Goal: Information Seeking & Learning: Compare options

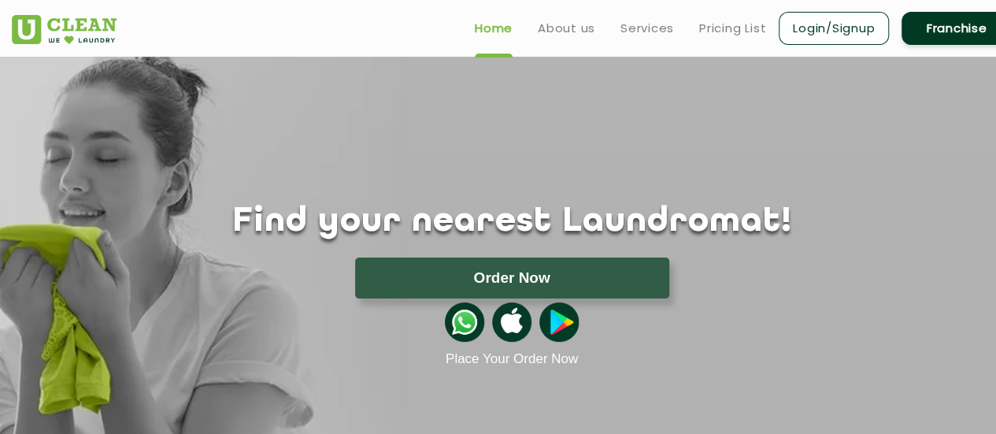
click at [561, 321] on img at bounding box center [559, 321] width 39 height 39
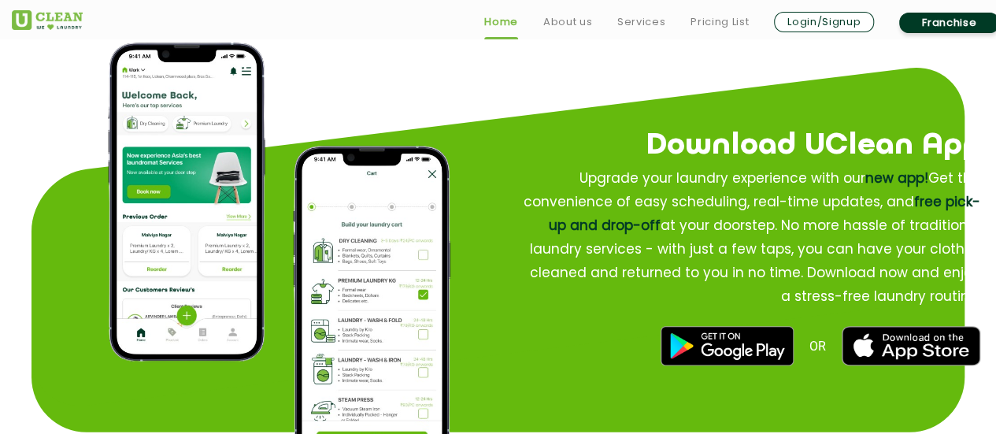
scroll to position [1890, 0]
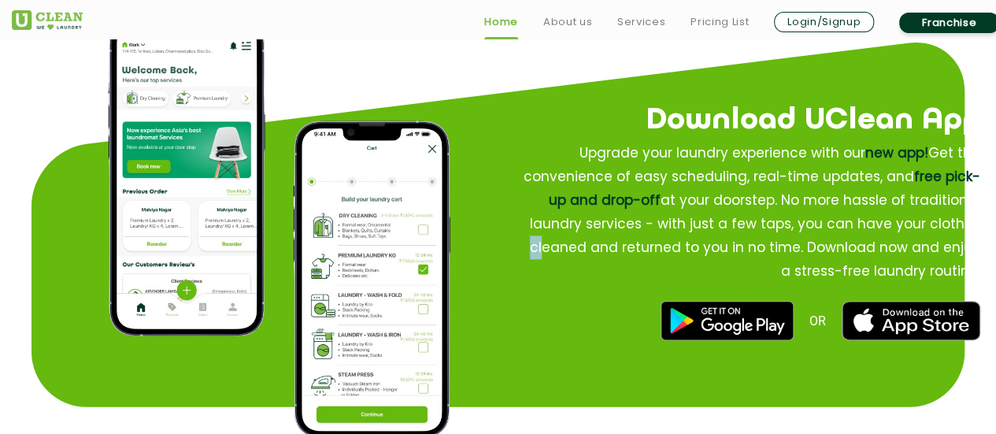
drag, startPoint x: 540, startPoint y: 241, endPoint x: 996, endPoint y: 257, distance: 456.3
drag, startPoint x: 681, startPoint y: 108, endPoint x: 998, endPoint y: 298, distance: 369.8
click at [526, 99] on h2 "Download UClean App" at bounding box center [725, 121] width 510 height 47
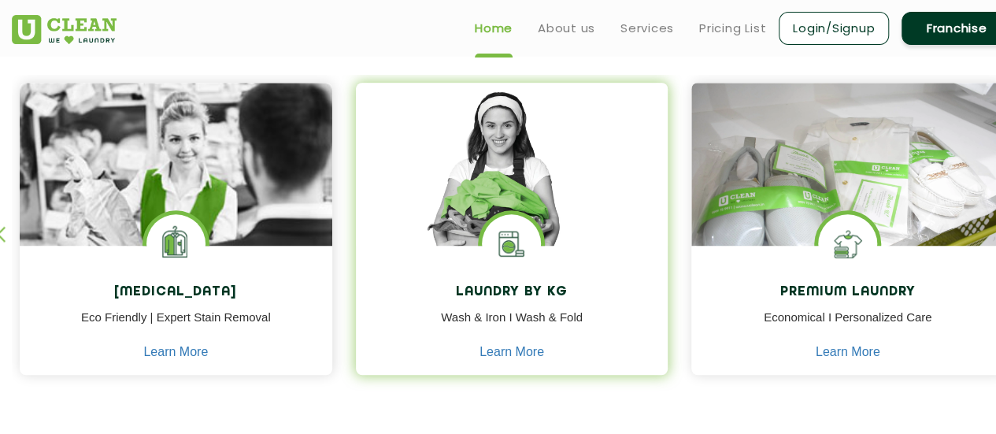
scroll to position [630, 0]
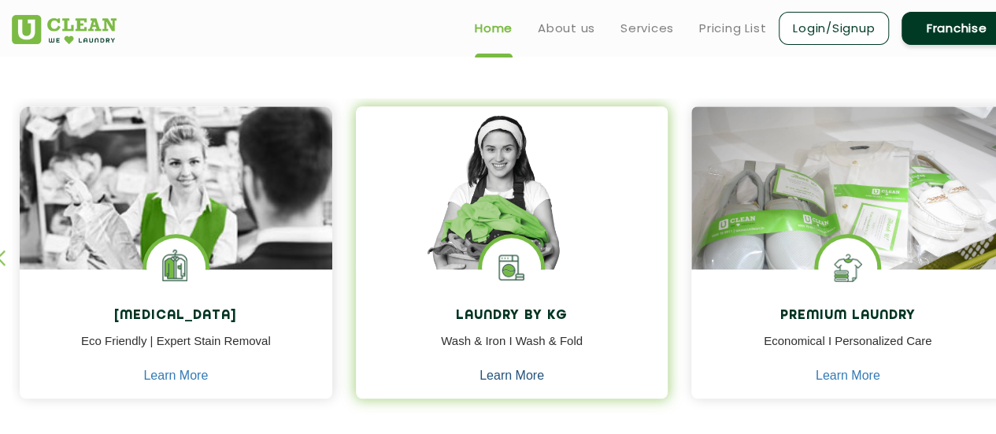
click at [522, 370] on link "Learn More" at bounding box center [512, 376] width 65 height 14
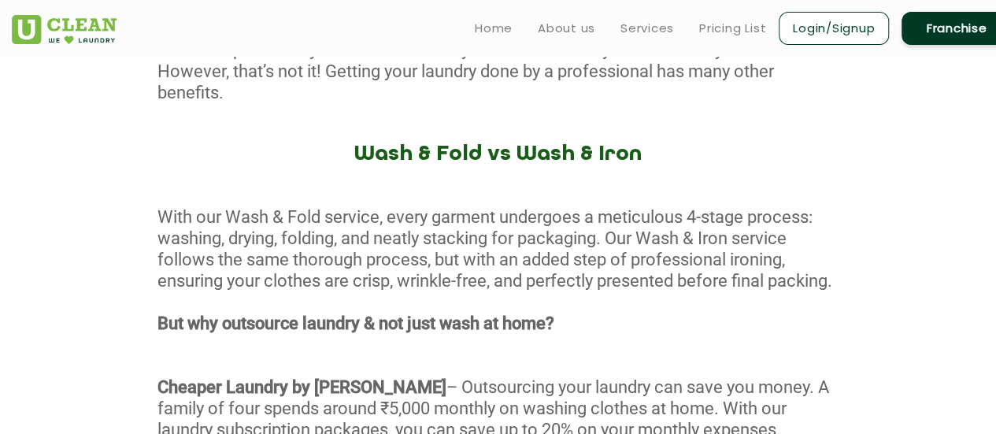
scroll to position [473, 0]
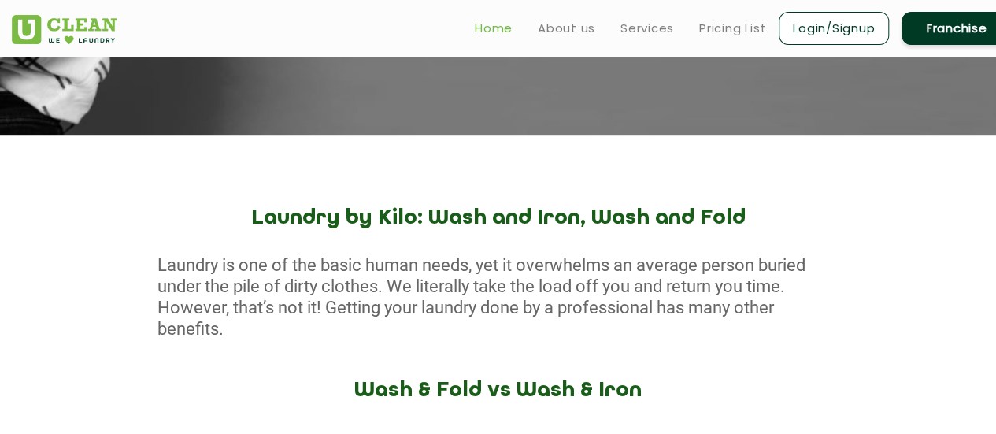
click at [490, 27] on link "Home" at bounding box center [494, 28] width 38 height 19
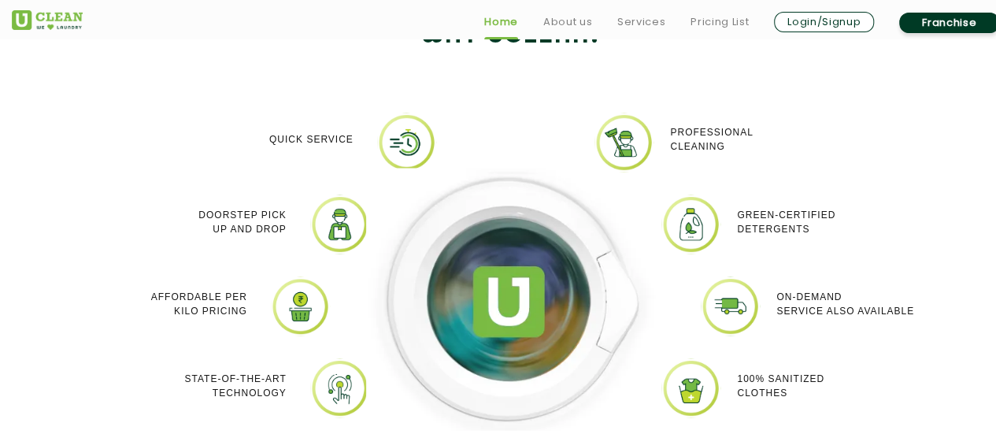
scroll to position [1339, 0]
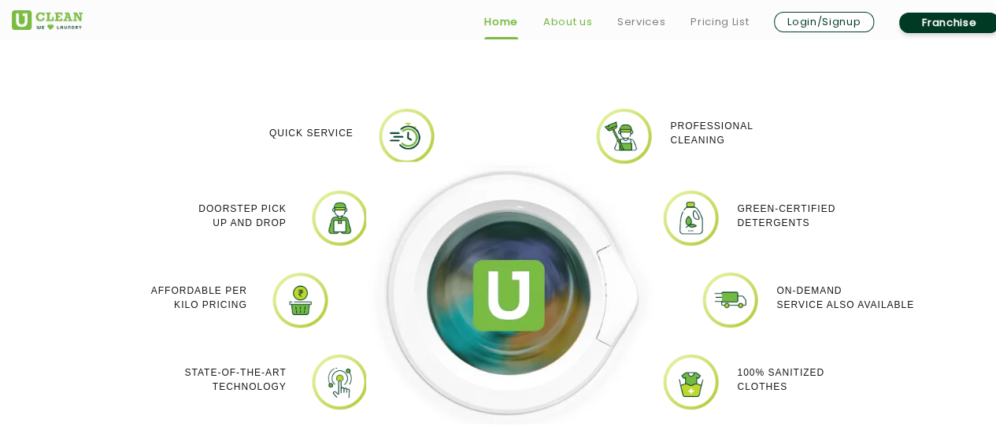
click at [581, 18] on link "About us" at bounding box center [567, 22] width 49 height 19
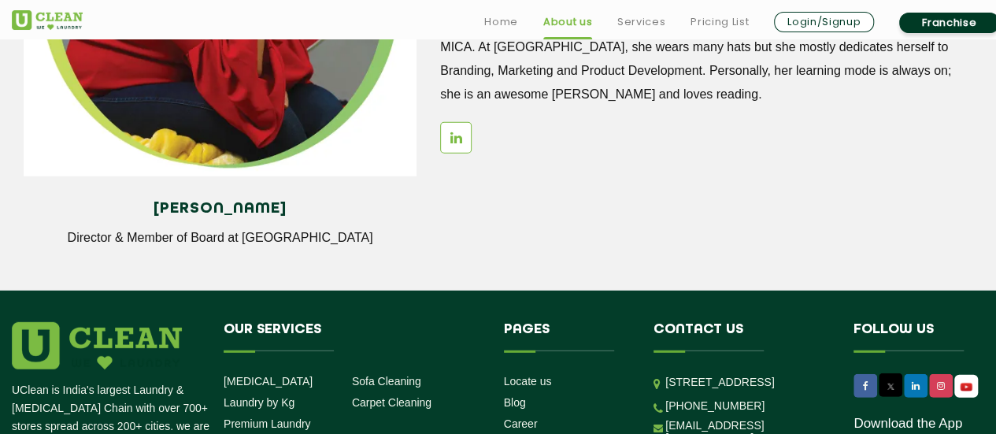
scroll to position [2284, 0]
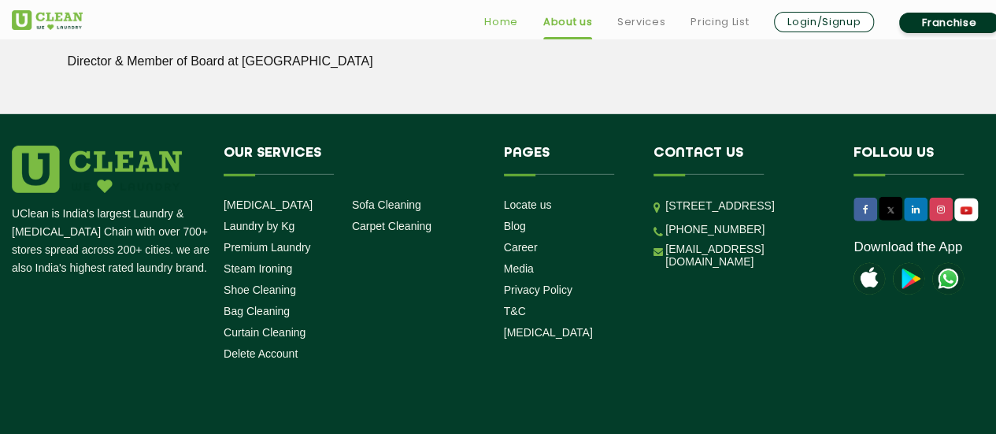
click at [507, 18] on link "Home" at bounding box center [501, 22] width 34 height 19
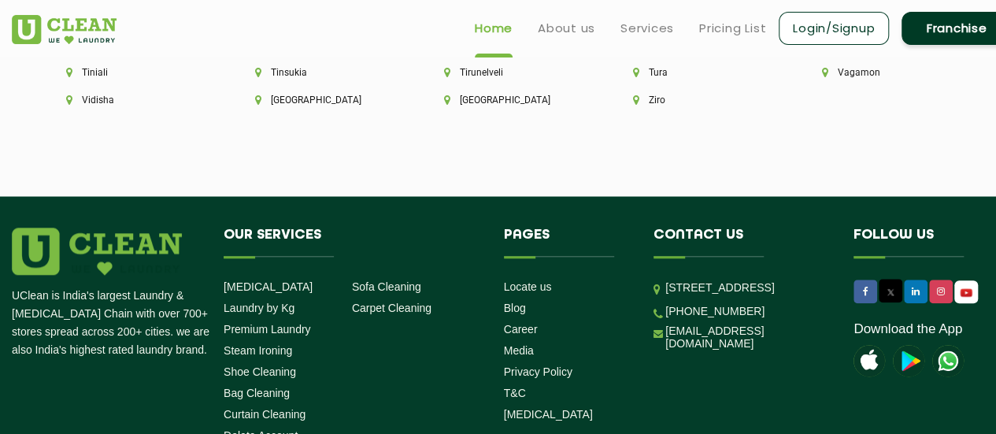
scroll to position [3661, 0]
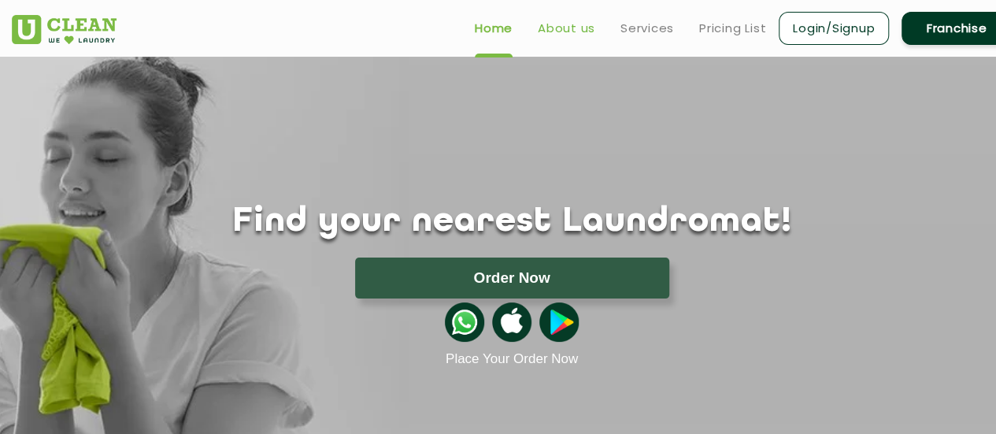
click at [575, 22] on link "About us" at bounding box center [566, 28] width 57 height 19
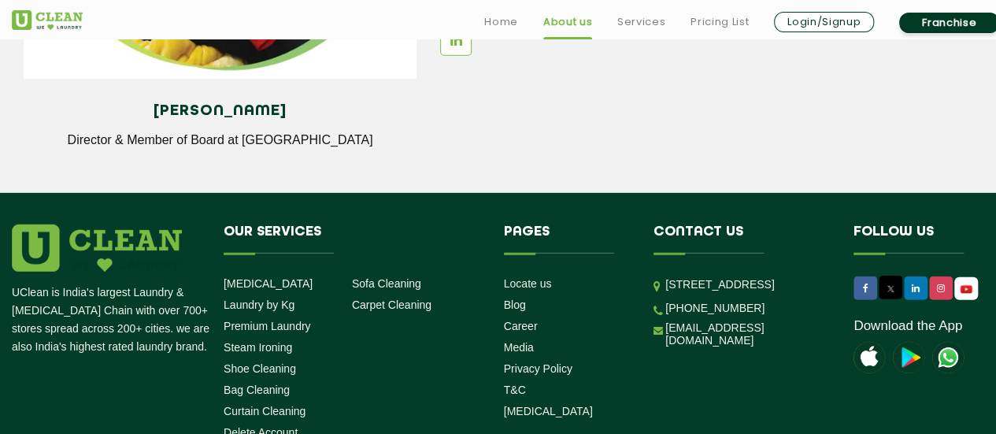
scroll to position [2344, 0]
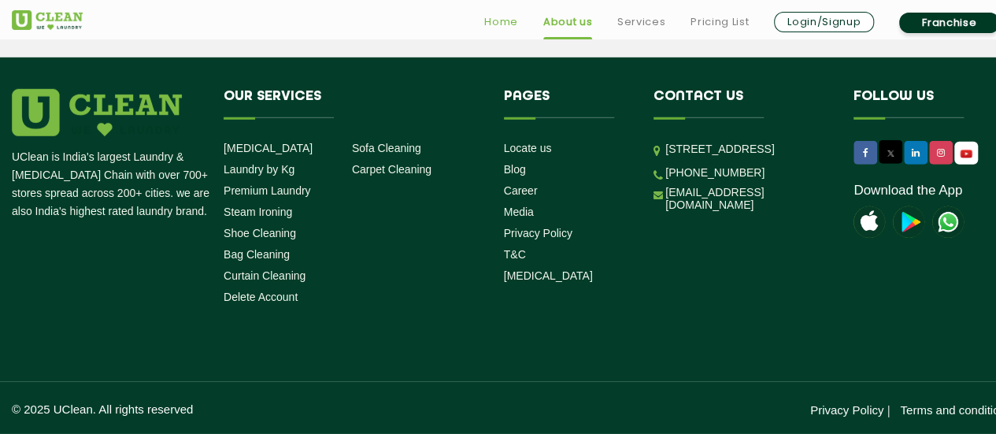
click at [491, 24] on link "Home" at bounding box center [501, 22] width 34 height 19
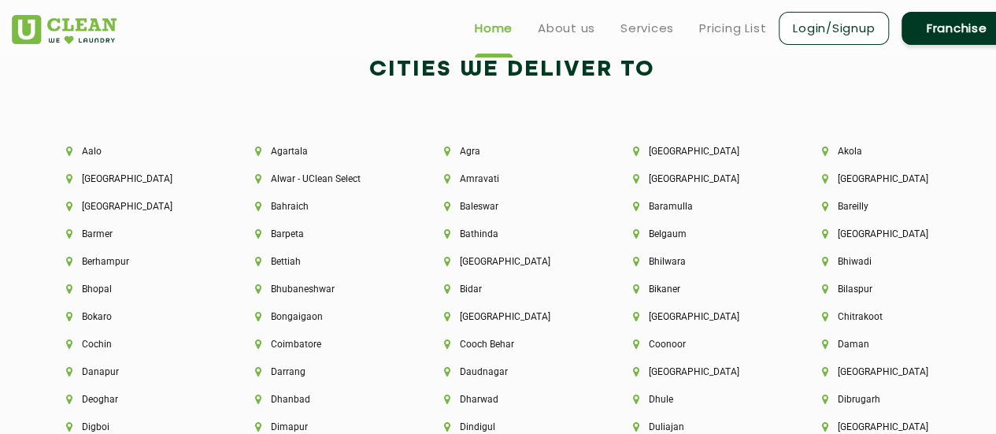
scroll to position [3195, 0]
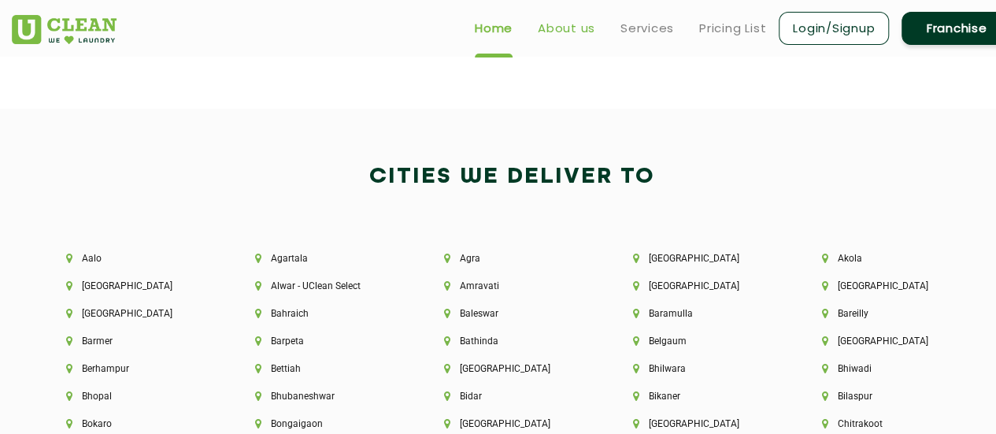
click at [581, 20] on link "About us" at bounding box center [566, 28] width 57 height 19
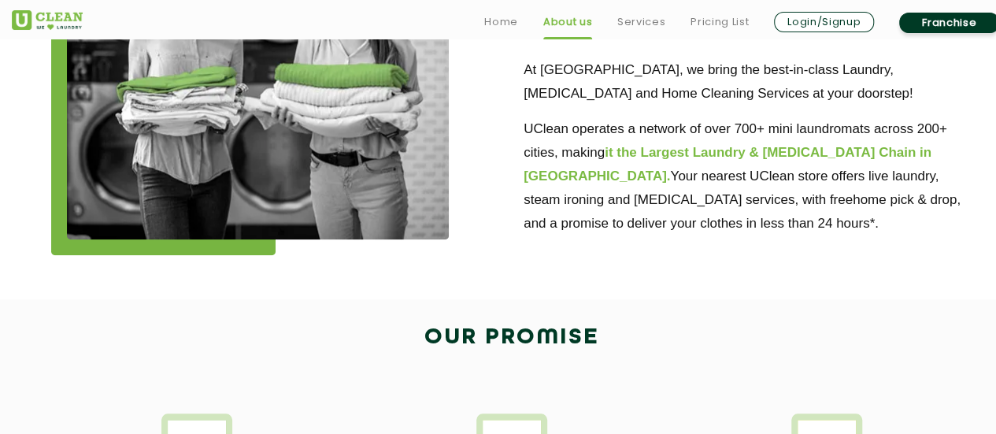
scroll to position [788, 0]
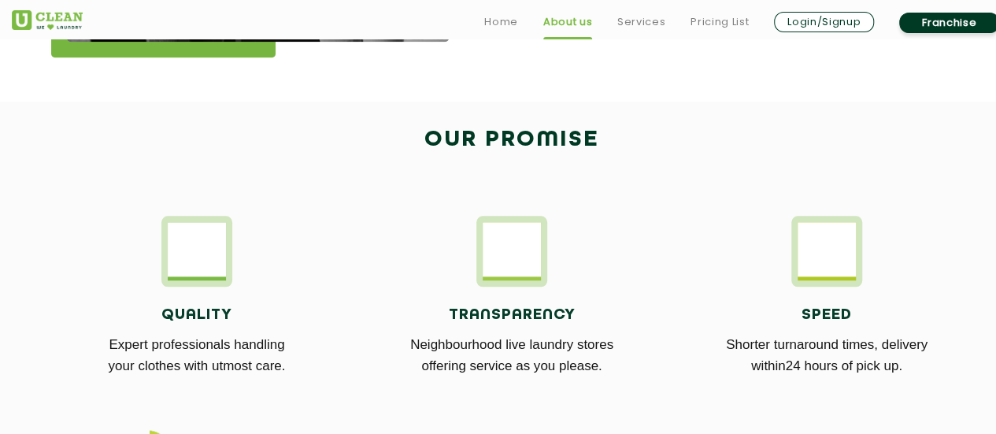
click at [543, 13] on link "About us" at bounding box center [567, 22] width 49 height 19
click at [662, 25] on link "Services" at bounding box center [642, 22] width 48 height 19
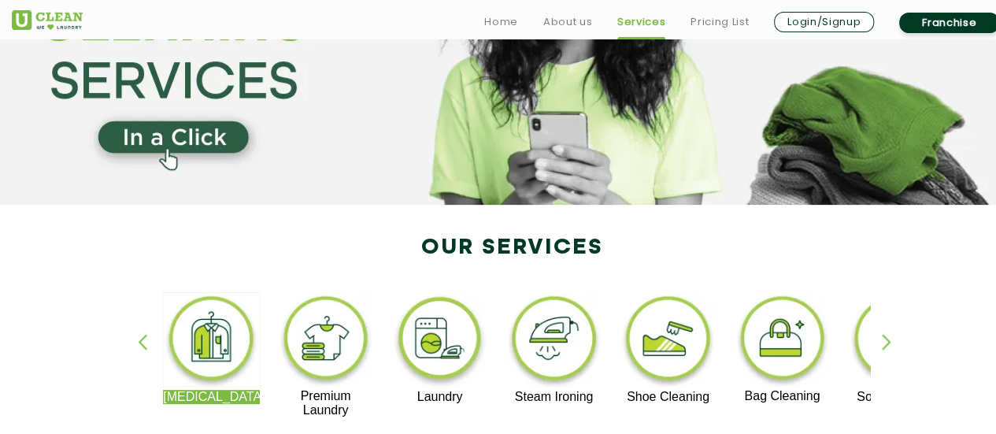
scroll to position [394, 0]
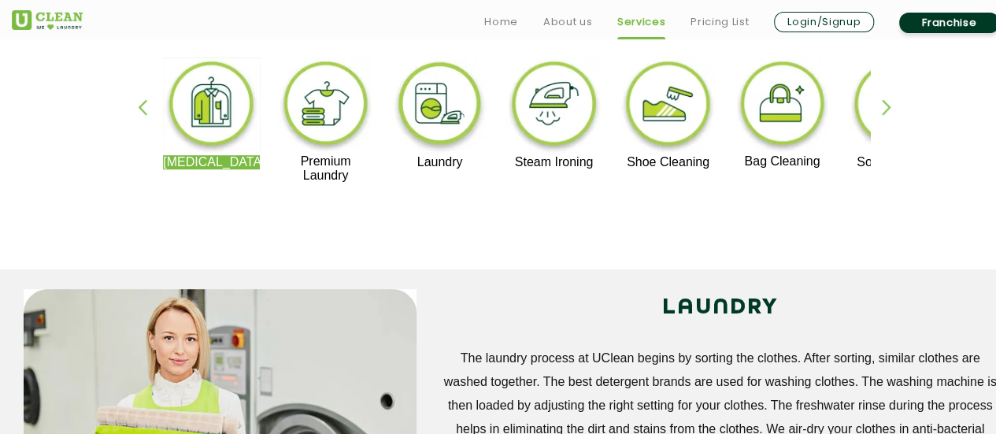
click at [888, 104] on div "button" at bounding box center [894, 120] width 24 height 43
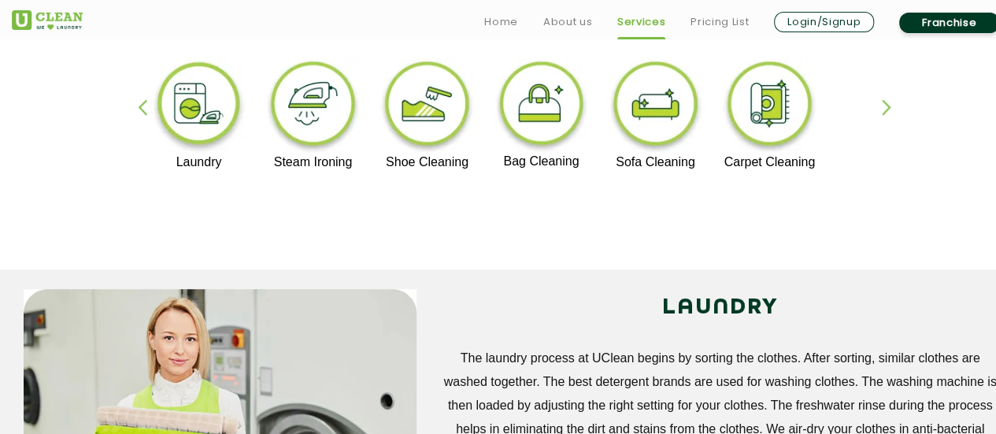
click at [888, 104] on div "button" at bounding box center [894, 120] width 24 height 43
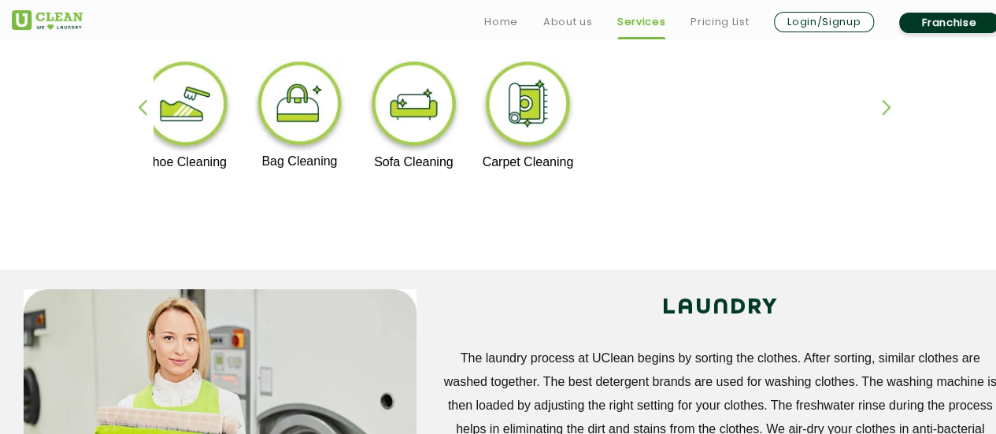
click at [141, 106] on div "button" at bounding box center [150, 120] width 24 height 43
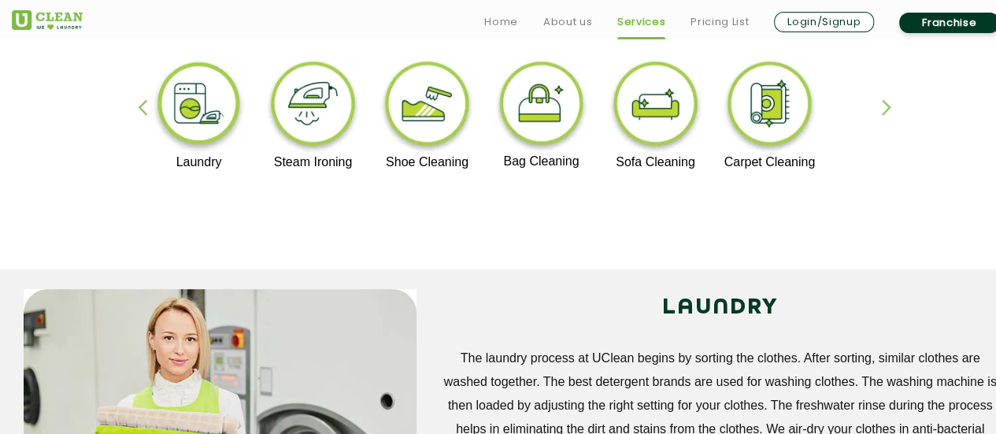
click at [141, 106] on div "button" at bounding box center [150, 120] width 24 height 43
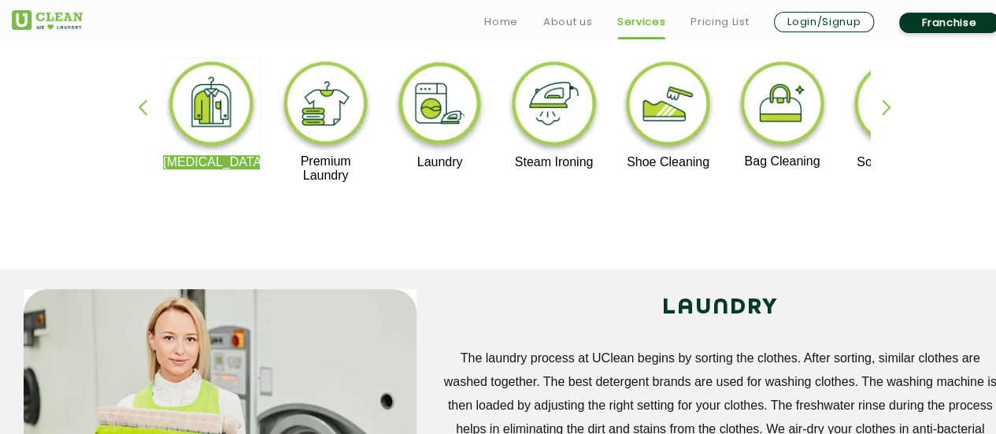
click at [141, 106] on div "button" at bounding box center [150, 120] width 24 height 43
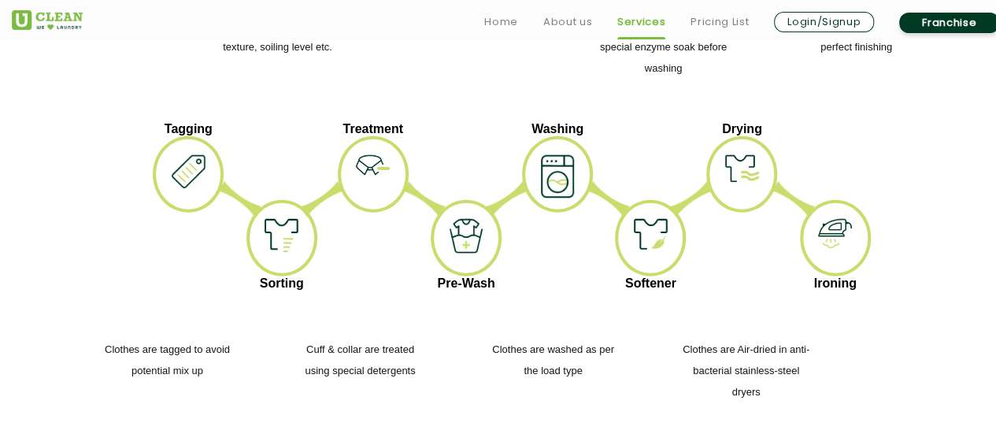
scroll to position [2363, 0]
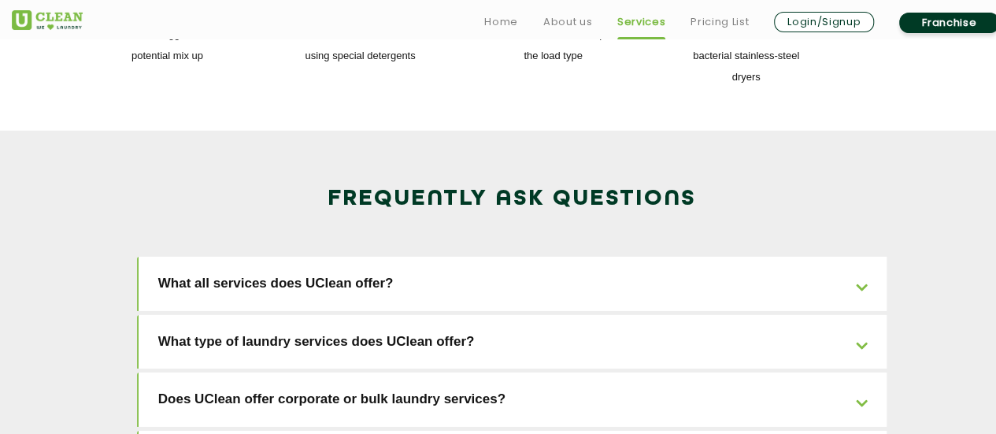
click at [857, 257] on link "What all services does UClean offer?" at bounding box center [513, 284] width 749 height 54
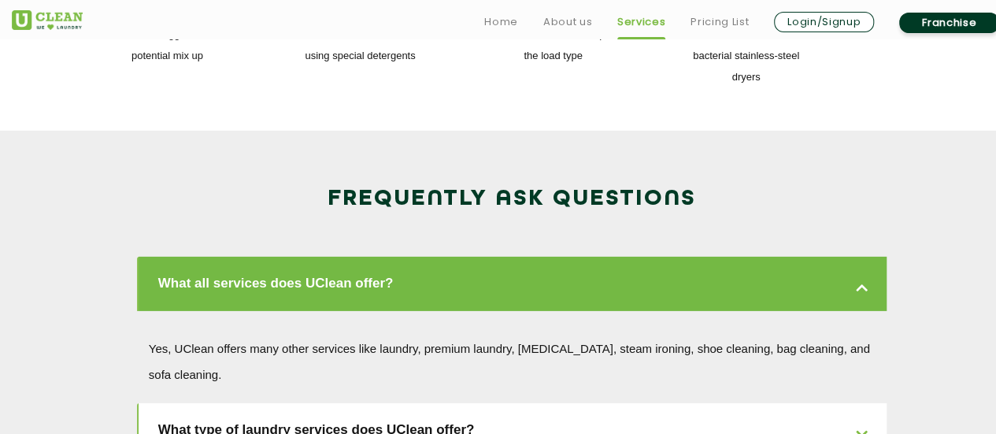
click at [857, 257] on link "What all services does UClean offer?" at bounding box center [513, 284] width 749 height 54
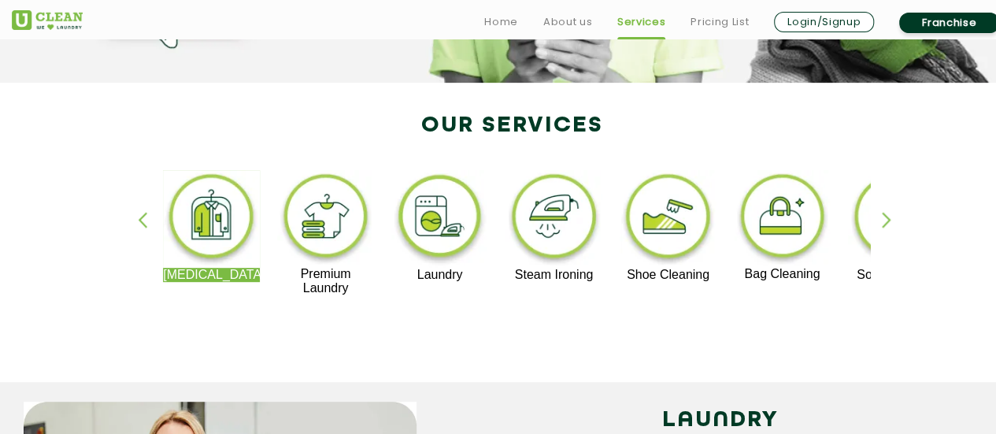
scroll to position [315, 0]
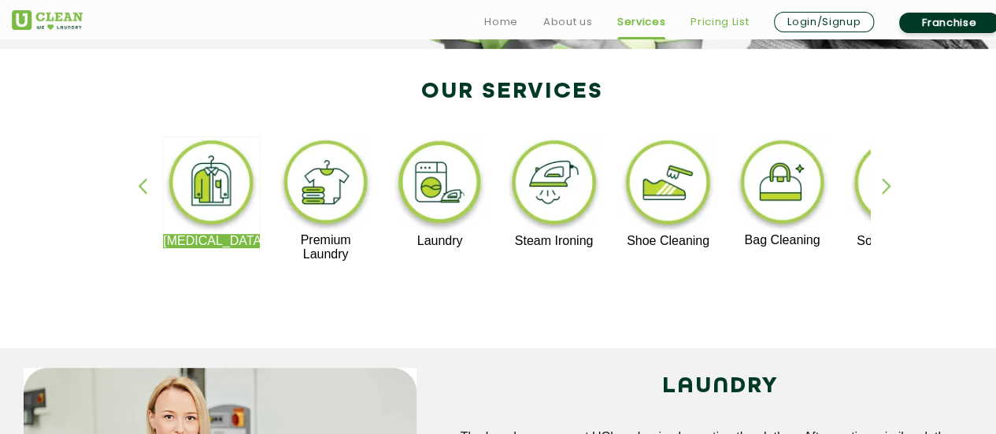
click at [703, 24] on link "Pricing List" at bounding box center [720, 22] width 58 height 19
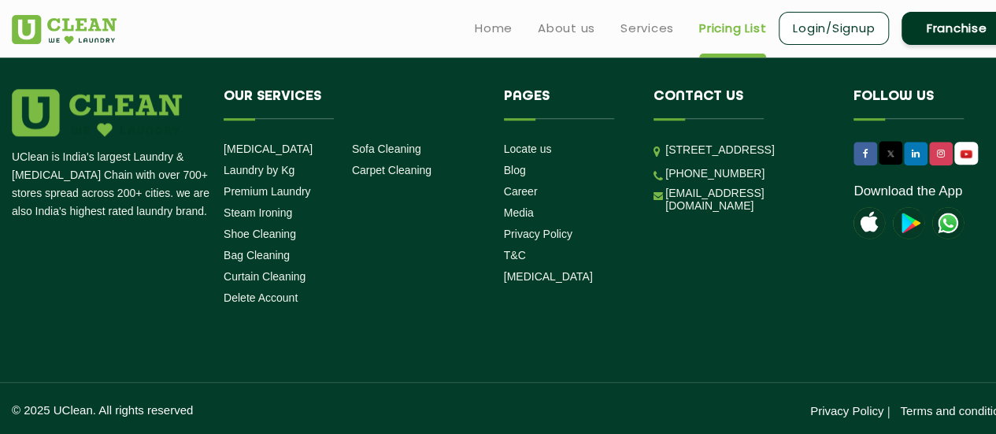
scroll to position [241, 0]
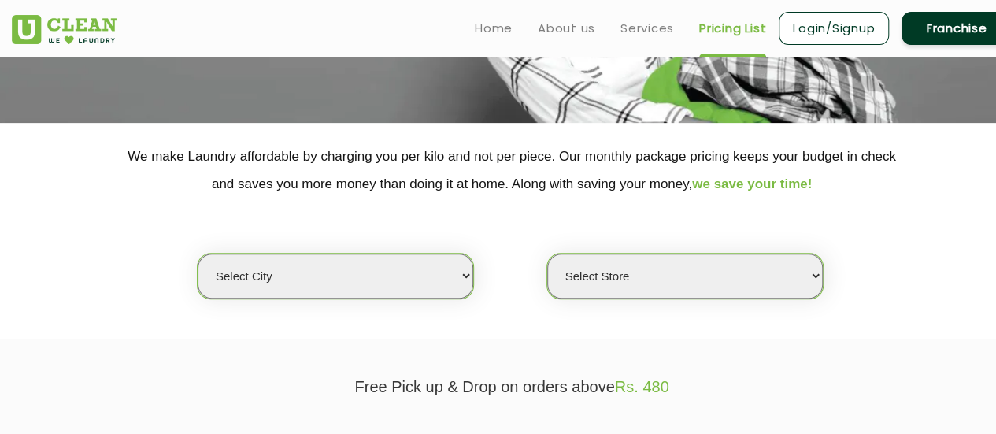
click at [444, 276] on select "Select city [GEOGRAPHIC_DATA] [GEOGRAPHIC_DATA] [GEOGRAPHIC_DATA] [GEOGRAPHIC_D…" at bounding box center [336, 276] width 276 height 45
select select "16"
click at [198, 254] on select "Select city [GEOGRAPHIC_DATA] [GEOGRAPHIC_DATA] [GEOGRAPHIC_DATA] [GEOGRAPHIC_D…" at bounding box center [336, 276] width 276 height 45
click at [642, 268] on select "Select Store UClean Powai UClean Deonar UClean LBS Marg UClean Chembur UClean W…" at bounding box center [685, 276] width 276 height 45
select select "474"
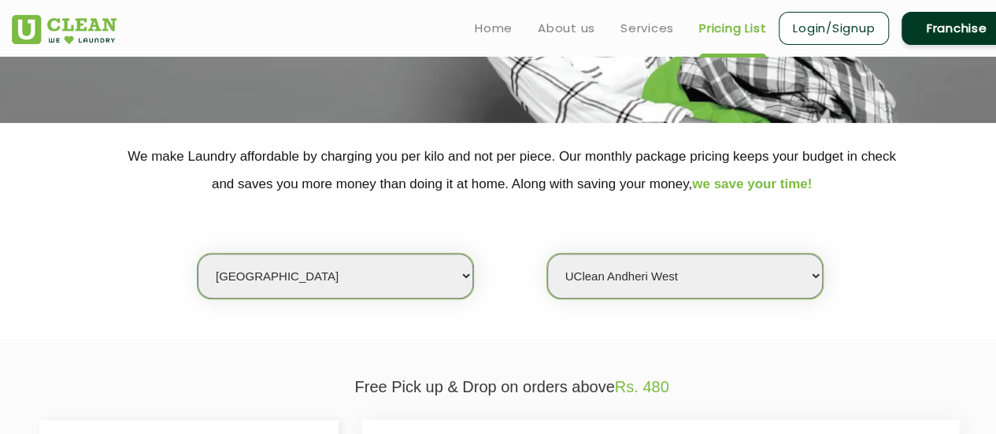
click at [547, 254] on select "Select Store UClean Powai UClean Deonar UClean LBS Marg UClean Chembur UClean W…" at bounding box center [685, 276] width 276 height 45
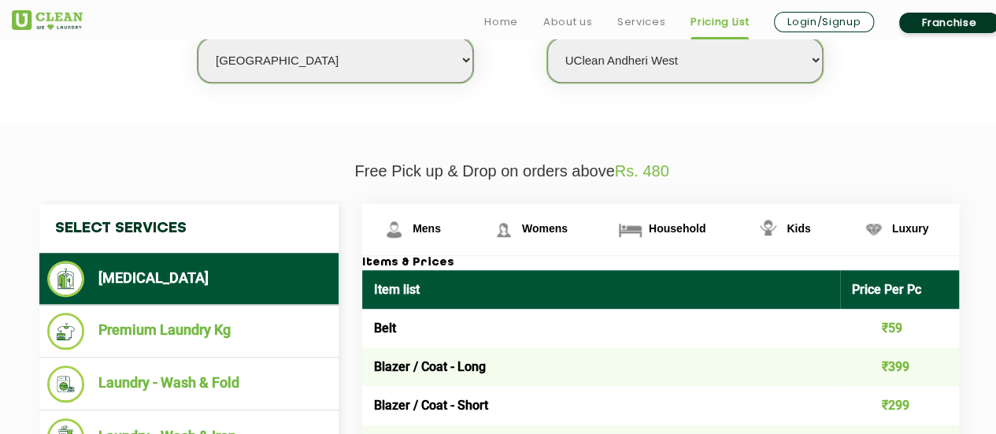
scroll to position [477, 0]
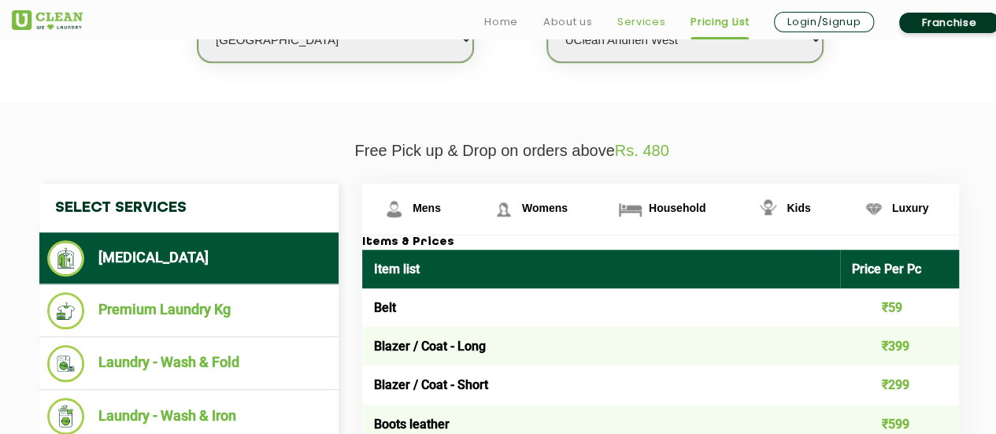
click at [635, 21] on link "Services" at bounding box center [642, 22] width 48 height 19
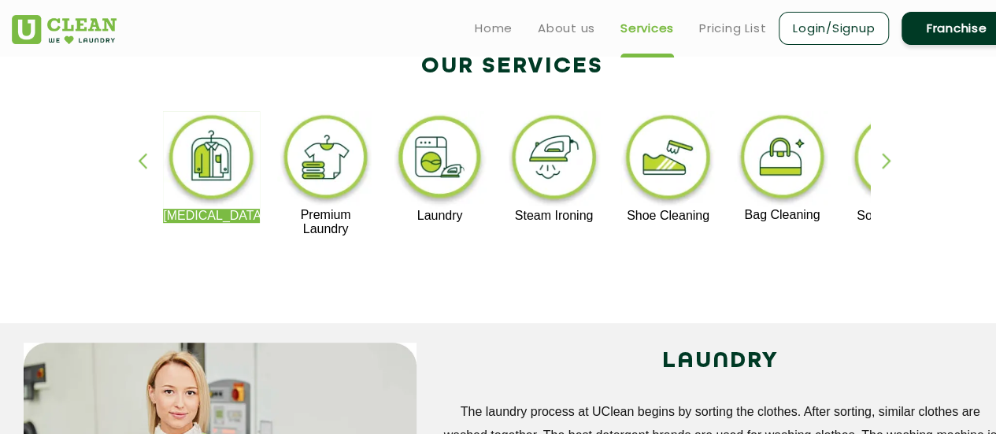
scroll to position [315, 0]
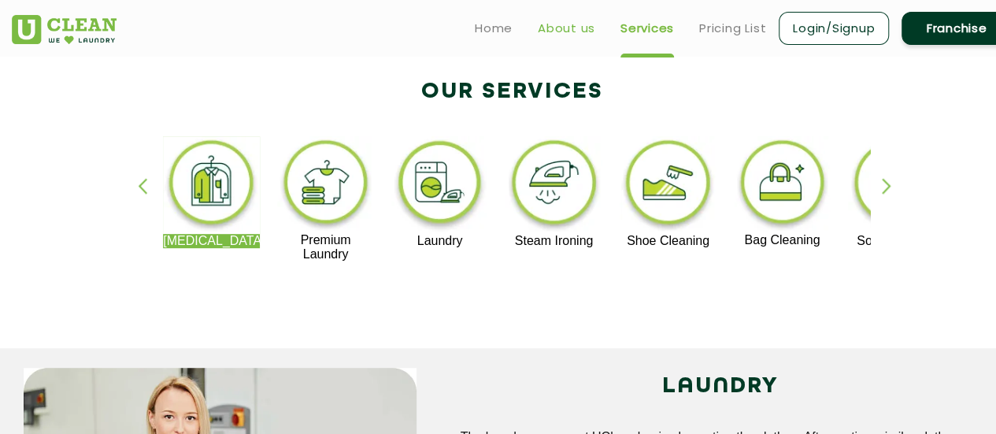
click at [542, 36] on link "About us" at bounding box center [566, 28] width 57 height 19
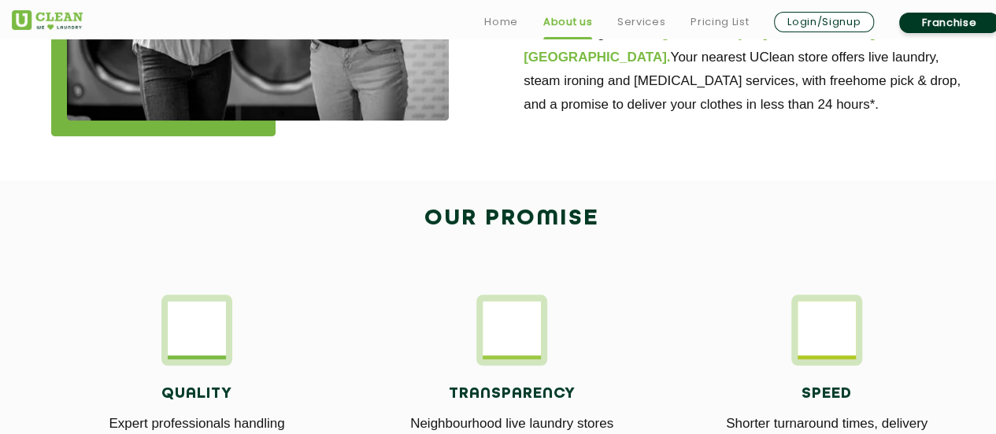
scroll to position [788, 0]
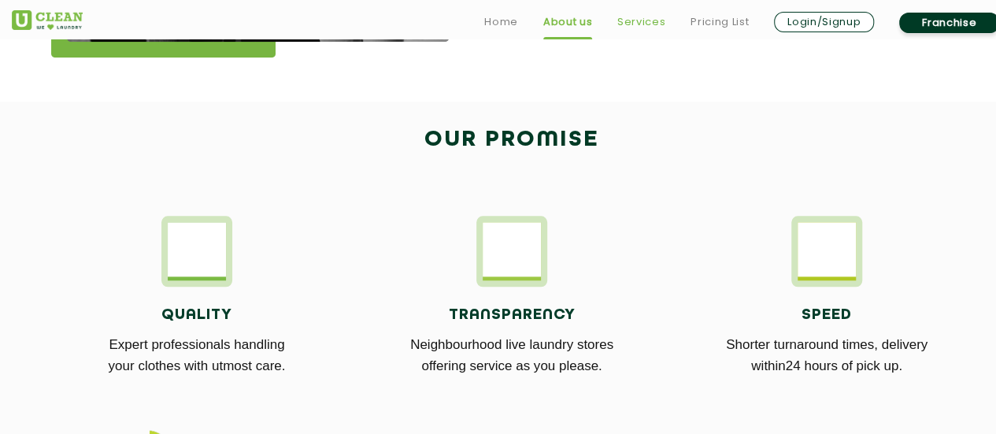
click at [658, 20] on link "Services" at bounding box center [642, 22] width 48 height 19
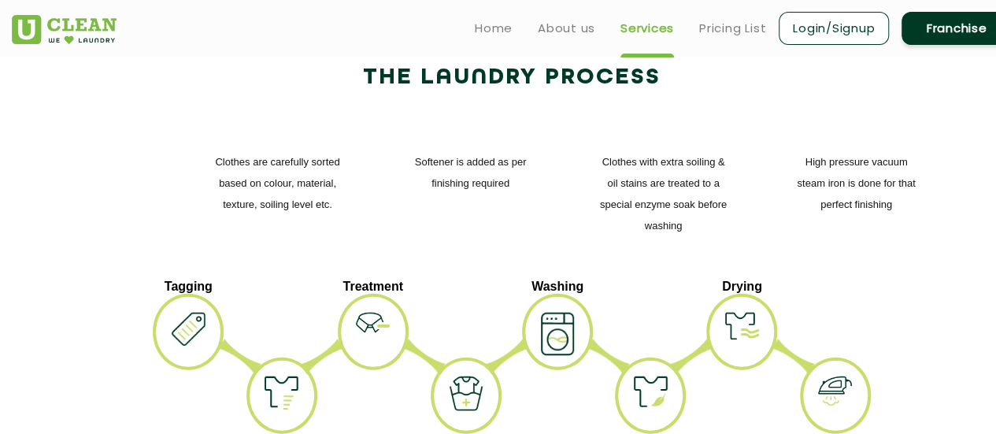
scroll to position [1733, 0]
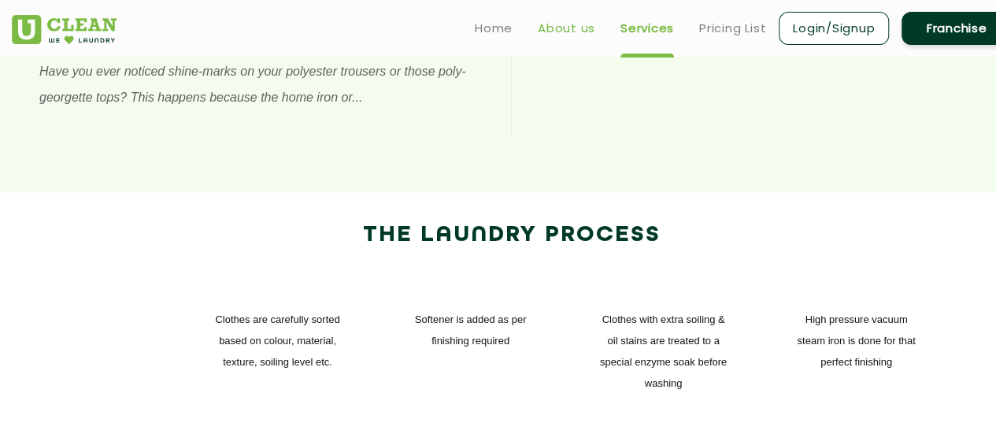
click at [546, 32] on link "About us" at bounding box center [566, 28] width 57 height 19
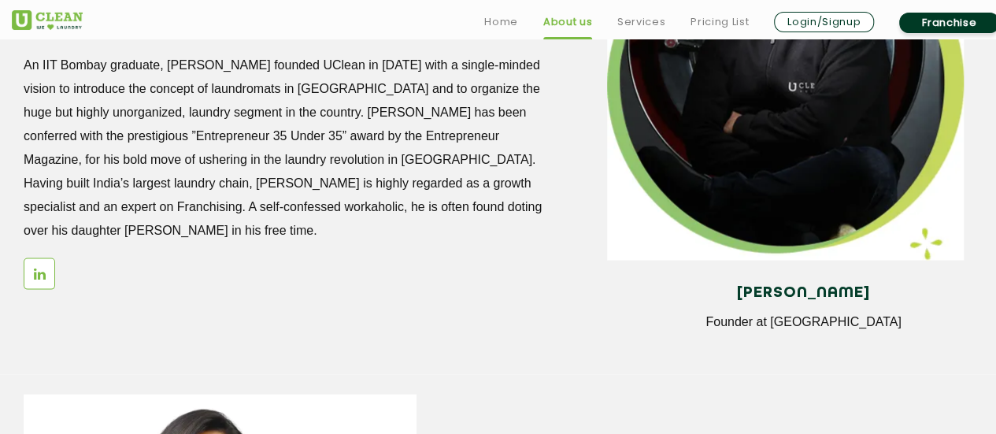
scroll to position [1812, 0]
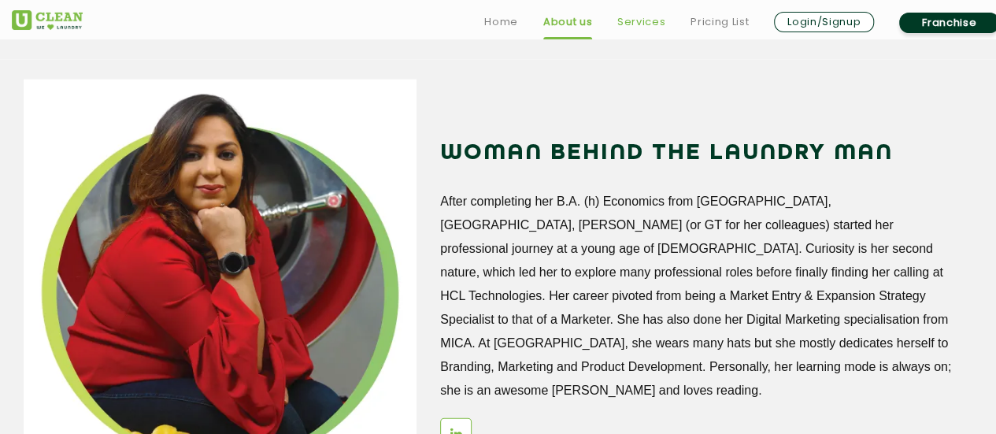
click at [631, 14] on link "Services" at bounding box center [642, 22] width 48 height 19
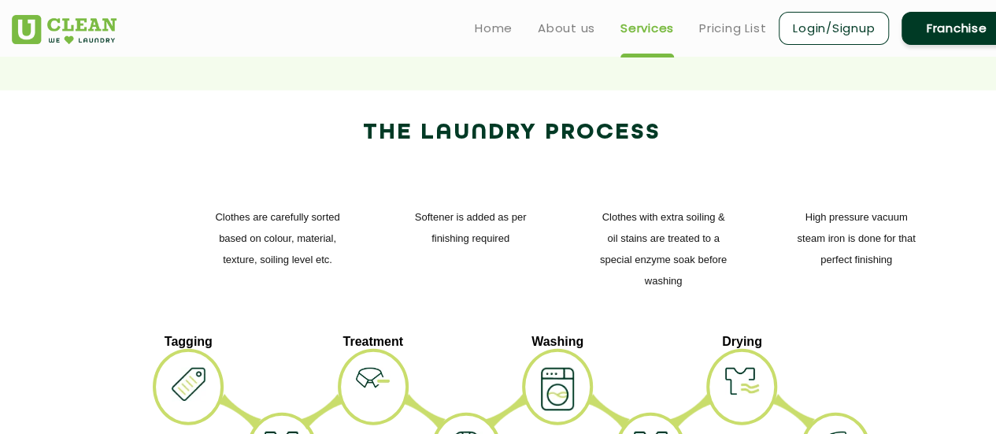
scroll to position [1575, 0]
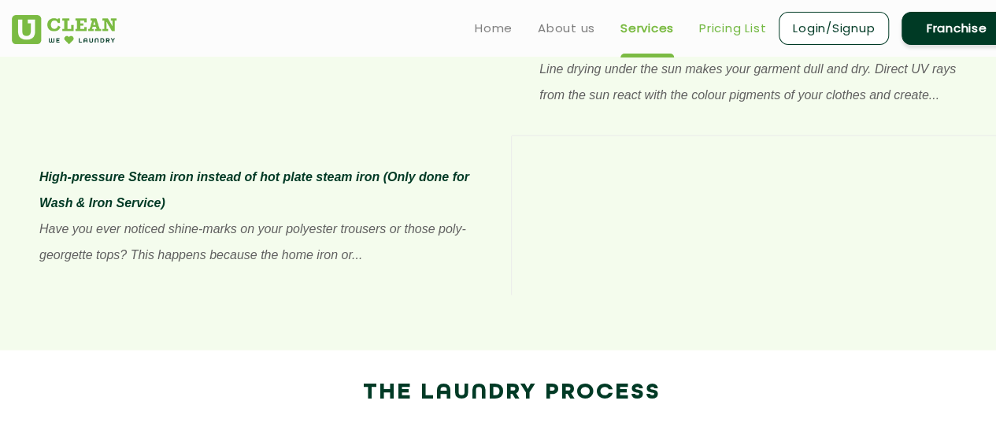
click at [736, 28] on link "Pricing List" at bounding box center [732, 28] width 67 height 19
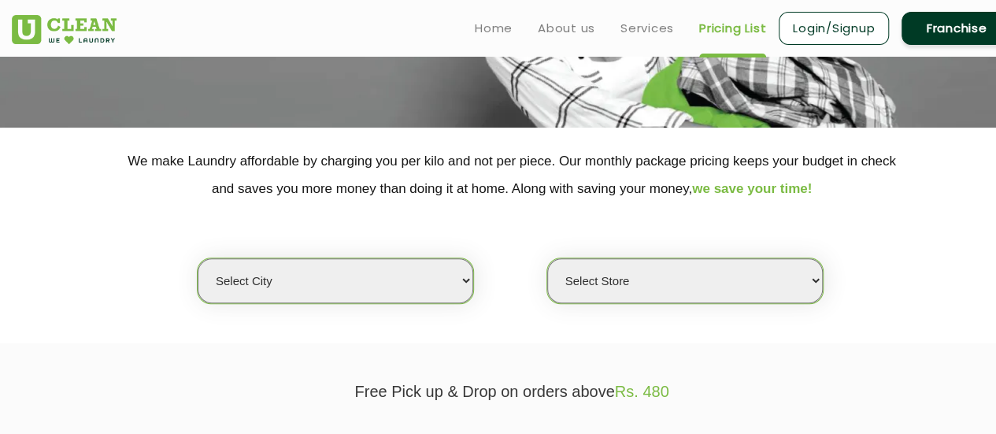
scroll to position [158, 0]
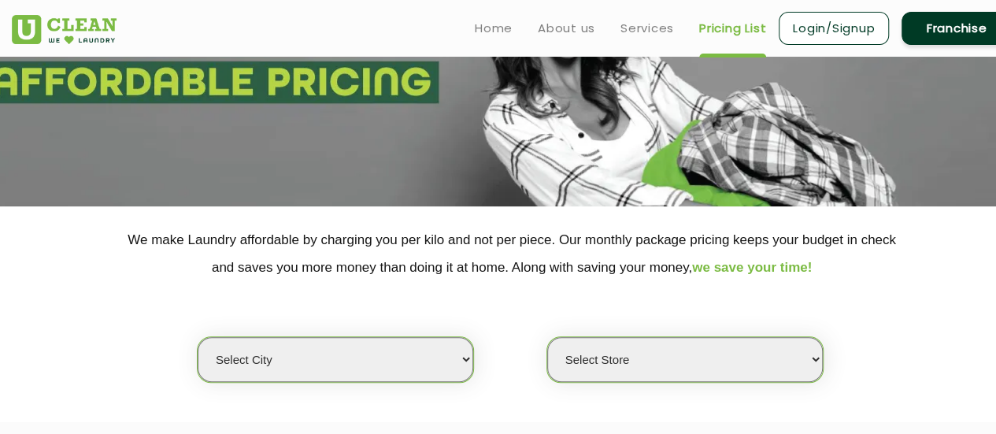
click at [391, 350] on select "Select city [GEOGRAPHIC_DATA] [GEOGRAPHIC_DATA] [GEOGRAPHIC_DATA] [GEOGRAPHIC_D…" at bounding box center [336, 359] width 276 height 45
click at [313, 372] on select "Select city [GEOGRAPHIC_DATA] [GEOGRAPHIC_DATA] [GEOGRAPHIC_DATA] [GEOGRAPHIC_D…" at bounding box center [336, 359] width 276 height 45
select select "124"
select select "0"
select select "16"
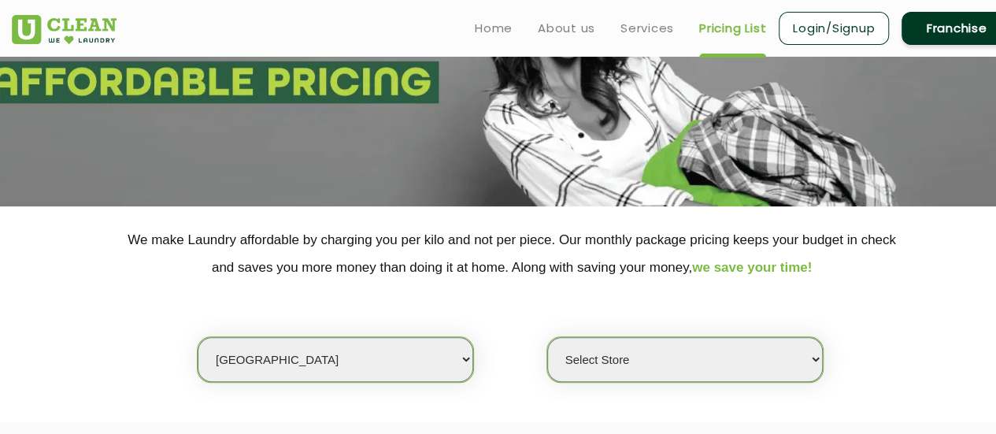
click at [600, 365] on select "Select Store UClean Powai UClean Deonar UClean LBS Marg UClean Chembur UClean W…" at bounding box center [685, 359] width 276 height 45
select select "474"
click at [547, 337] on select "Select Store UClean Powai UClean Deonar UClean LBS Marg UClean Chembur UClean W…" at bounding box center [685, 359] width 276 height 45
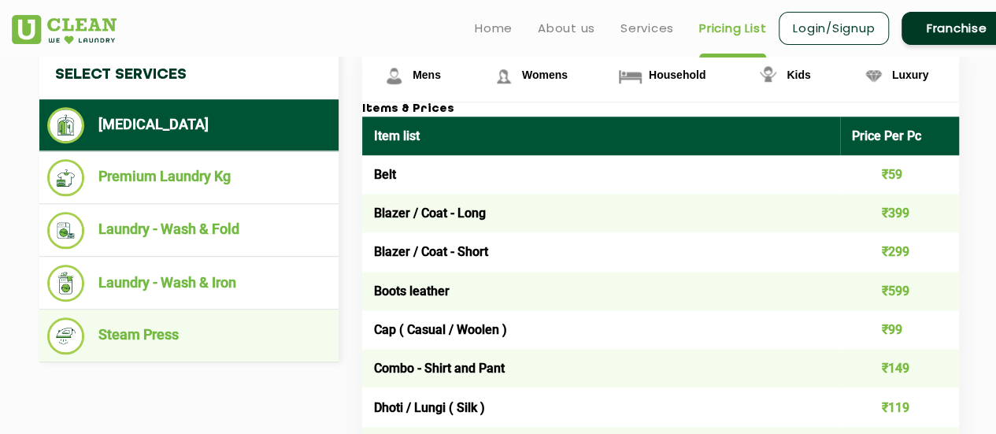
scroll to position [630, 0]
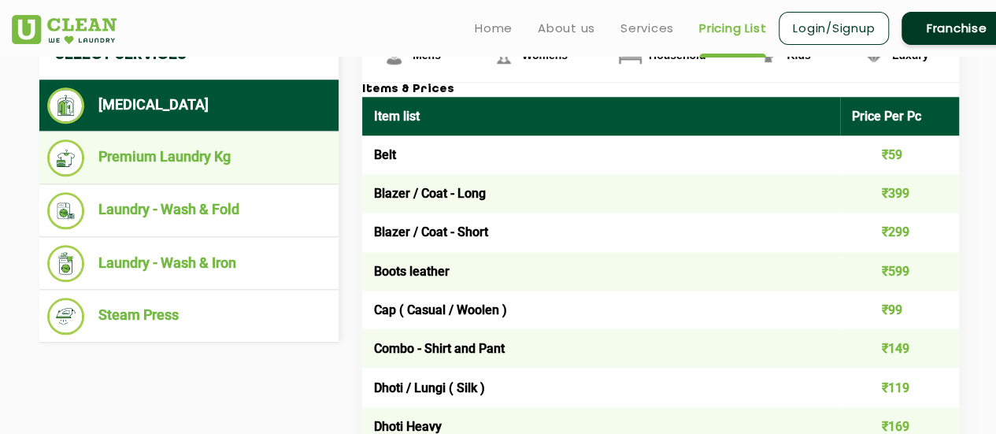
click at [132, 174] on li "Premium Laundry Kg" at bounding box center [189, 157] width 284 height 37
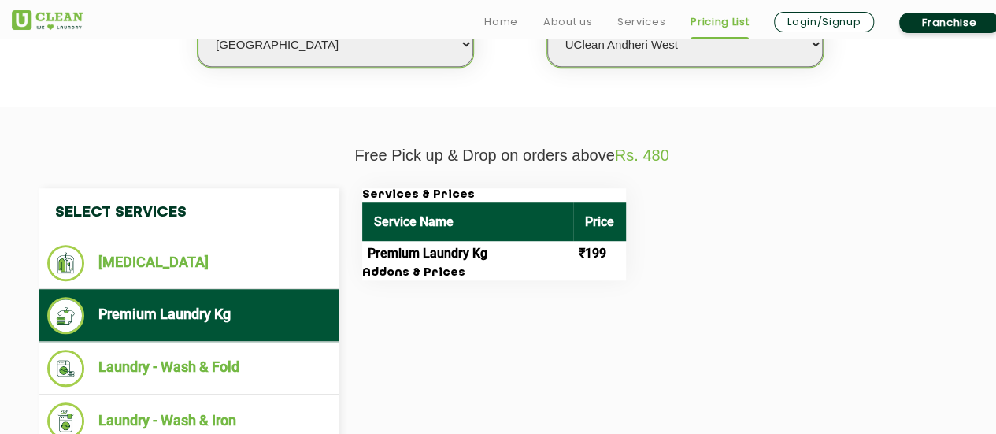
scroll to position [551, 0]
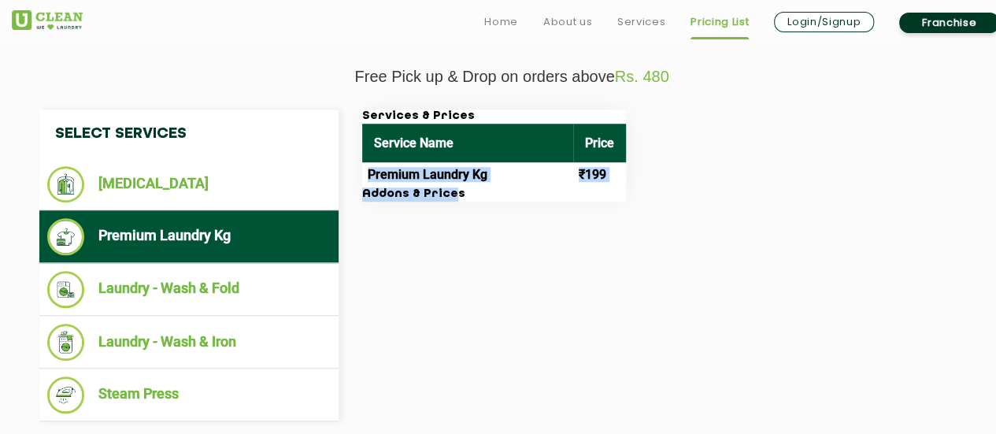
drag, startPoint x: 445, startPoint y: 191, endPoint x: 362, endPoint y: 184, distance: 83.1
click at [362, 184] on div "Services & Prices Service Name Price Premium Laundry Kg ₹199 Addons & Prices" at bounding box center [494, 155] width 264 height 92
click at [469, 190] on h3 "Addons & Prices" at bounding box center [494, 194] width 264 height 14
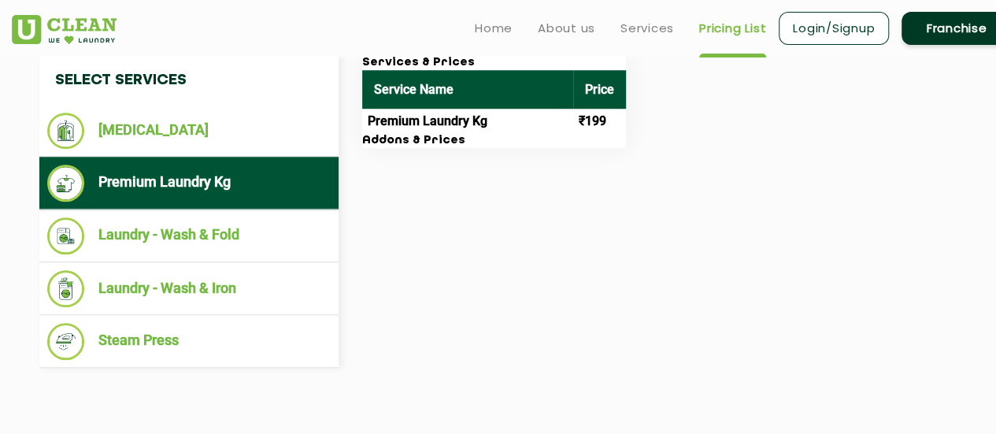
scroll to position [630, 0]
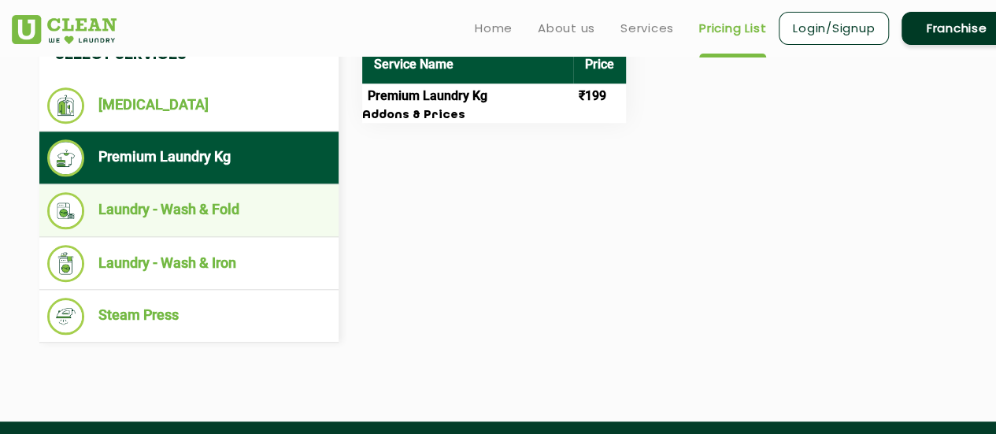
click at [206, 221] on li "Laundry - Wash & Fold" at bounding box center [189, 210] width 284 height 37
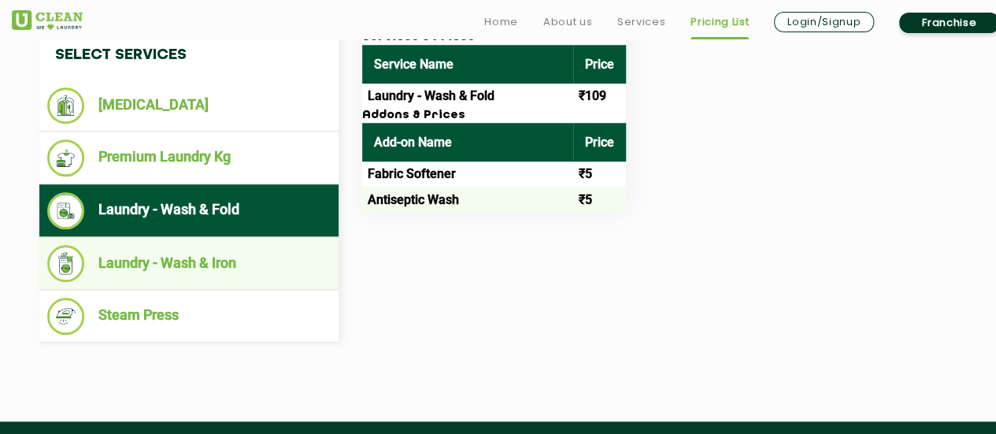
click at [225, 250] on li "Laundry - Wash & Iron" at bounding box center [189, 263] width 284 height 37
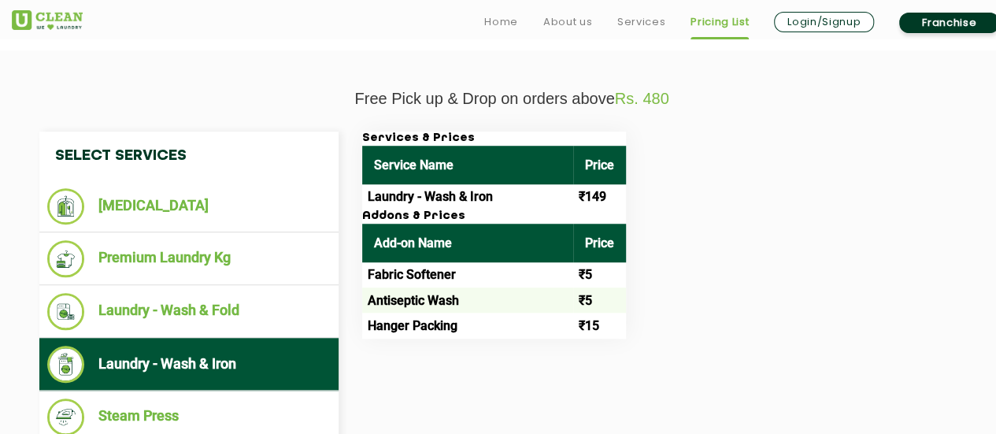
scroll to position [551, 0]
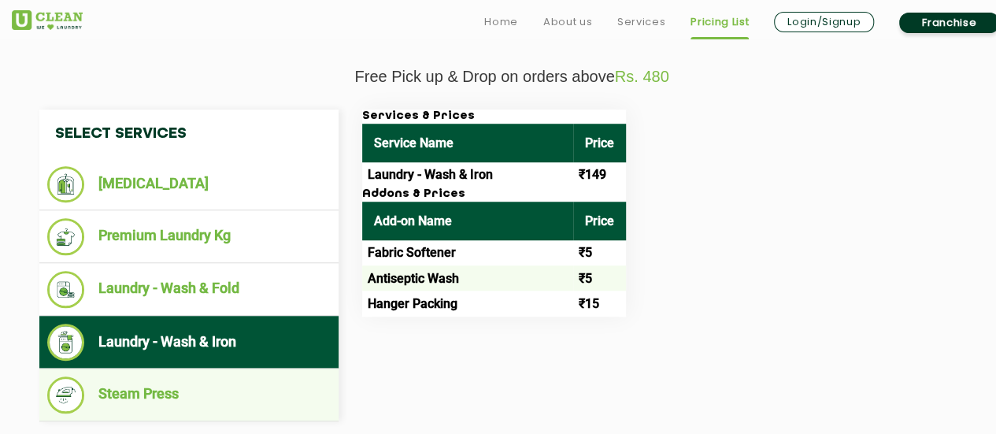
click at [153, 382] on li "Steam Press" at bounding box center [189, 394] width 284 height 37
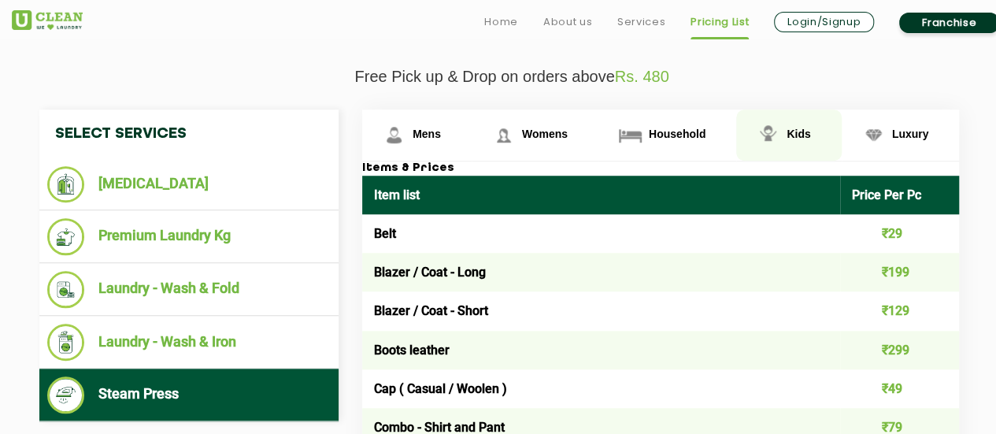
click at [784, 139] on link "Kids" at bounding box center [788, 134] width 105 height 51
